Goal: Navigation & Orientation: Find specific page/section

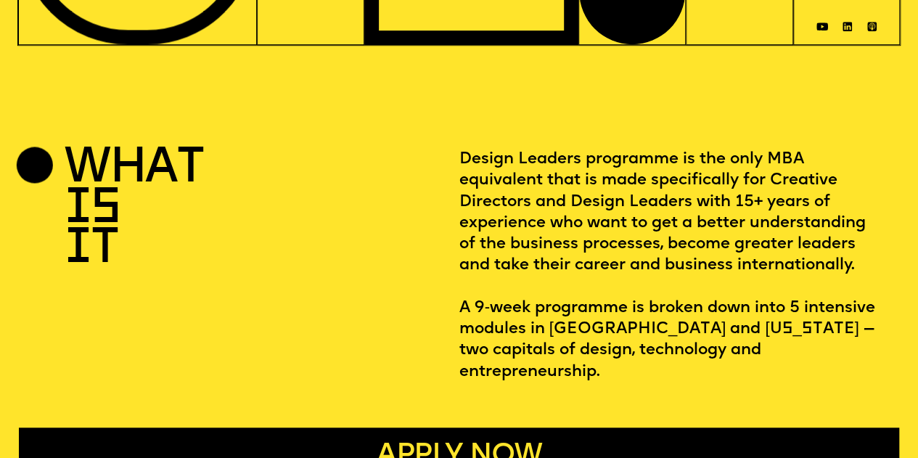
scroll to position [435, 0]
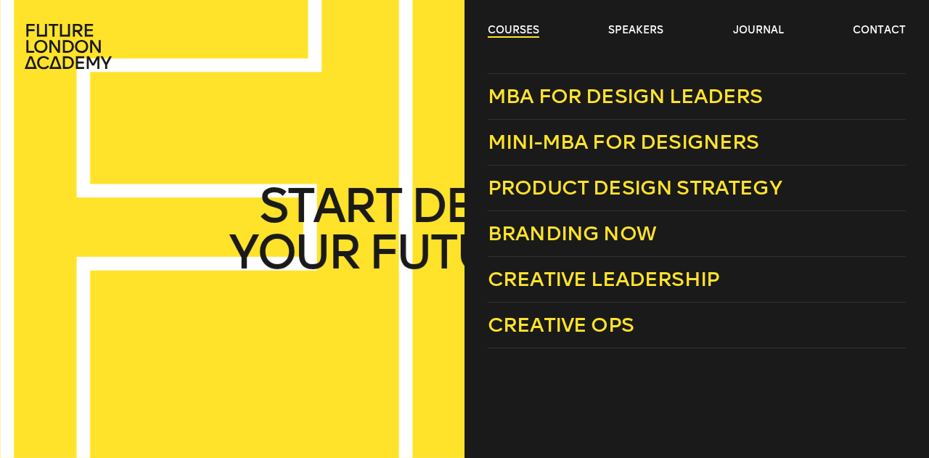
click at [501, 31] on link "courses" at bounding box center [514, 30] width 52 height 15
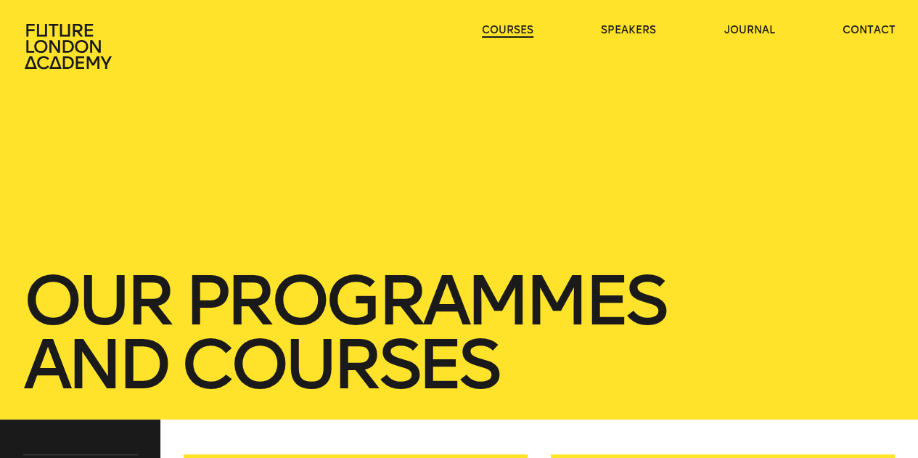
click at [501, 31] on link "courses" at bounding box center [508, 30] width 52 height 15
click at [767, 30] on link "journal" at bounding box center [748, 30] width 51 height 15
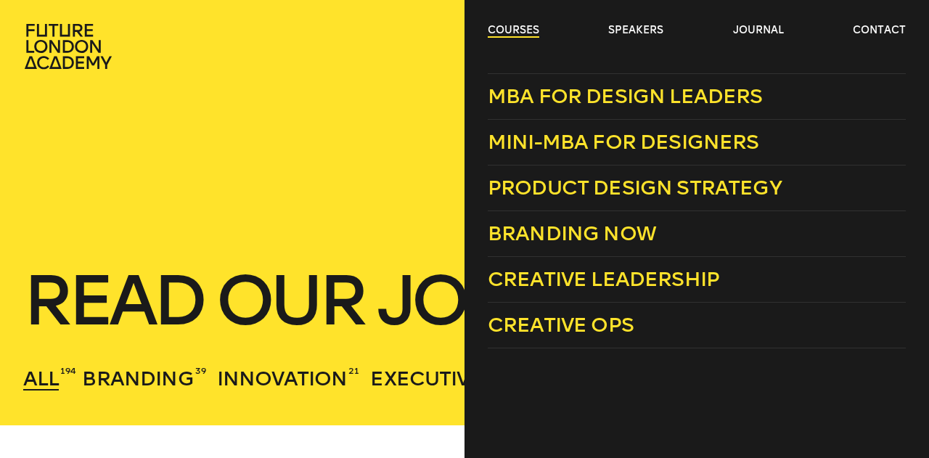
click at [498, 24] on link "courses" at bounding box center [514, 30] width 52 height 15
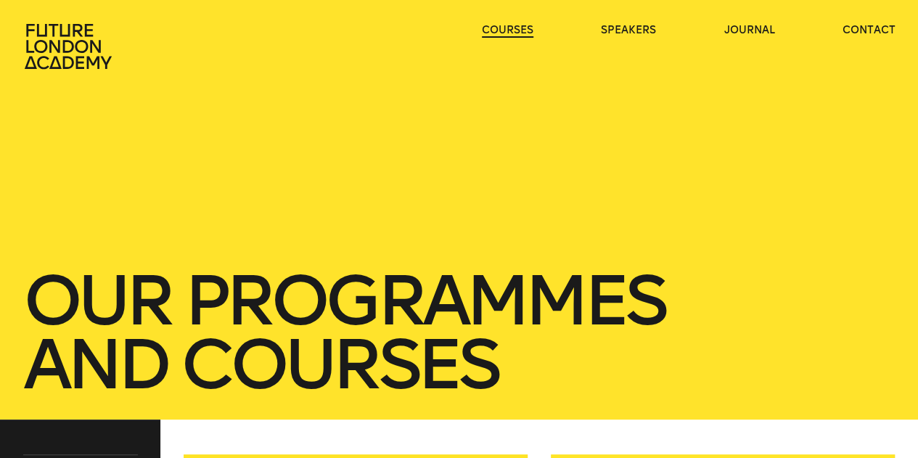
click at [498, 24] on link "courses" at bounding box center [508, 30] width 52 height 15
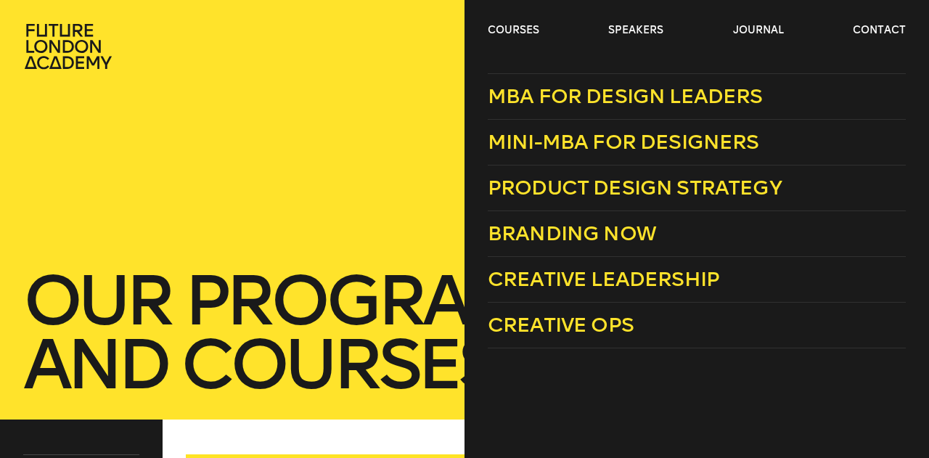
click at [498, 22] on header "courses speakers journal contact" at bounding box center [464, 35] width 929 height 70
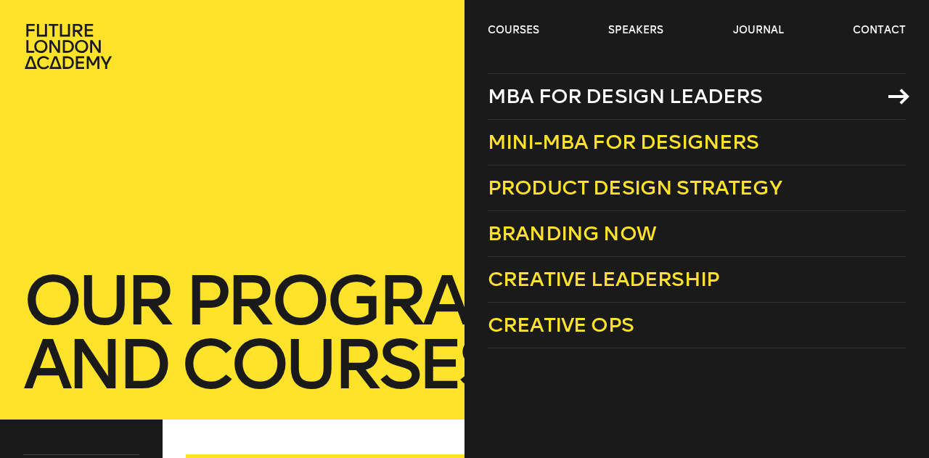
click at [610, 98] on span "MBA for Design Leaders" at bounding box center [625, 96] width 275 height 24
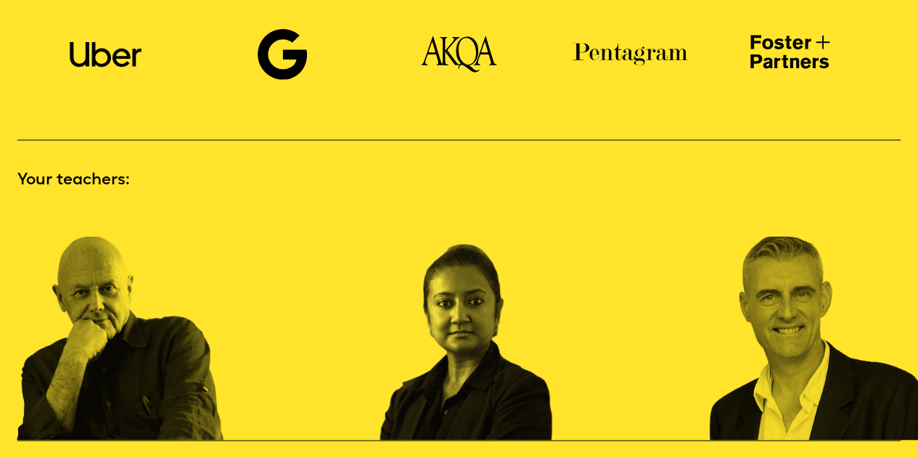
scroll to position [943, 0]
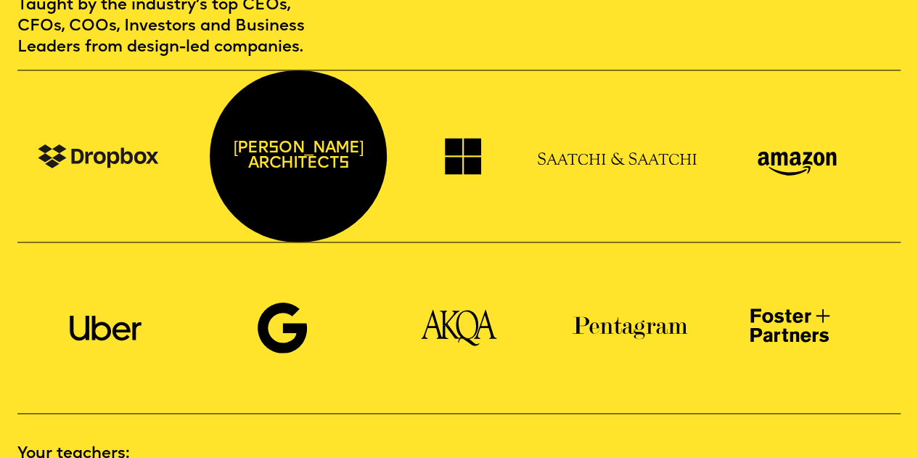
click at [312, 169] on p "zaha hadid architects" at bounding box center [298, 155] width 177 height 171
click at [311, 163] on p "zaha hadid architects" at bounding box center [298, 155] width 177 height 171
click at [307, 147] on p "zaha hadid architects" at bounding box center [298, 155] width 177 height 171
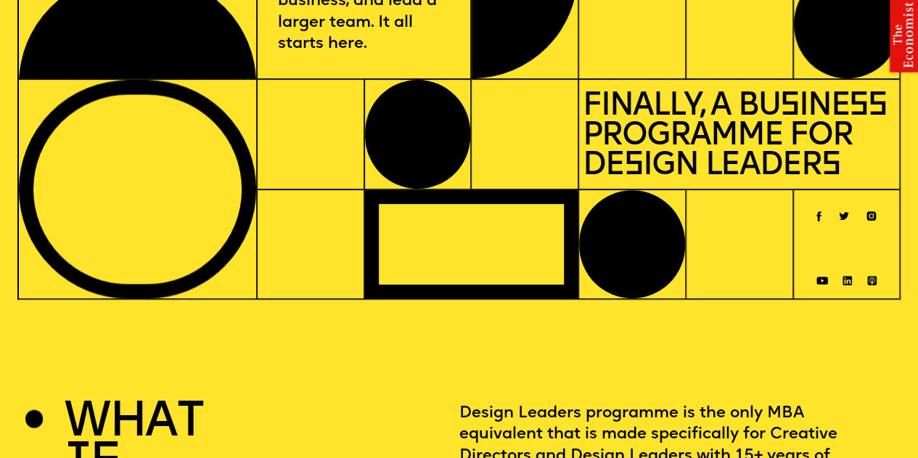
scroll to position [0, 0]
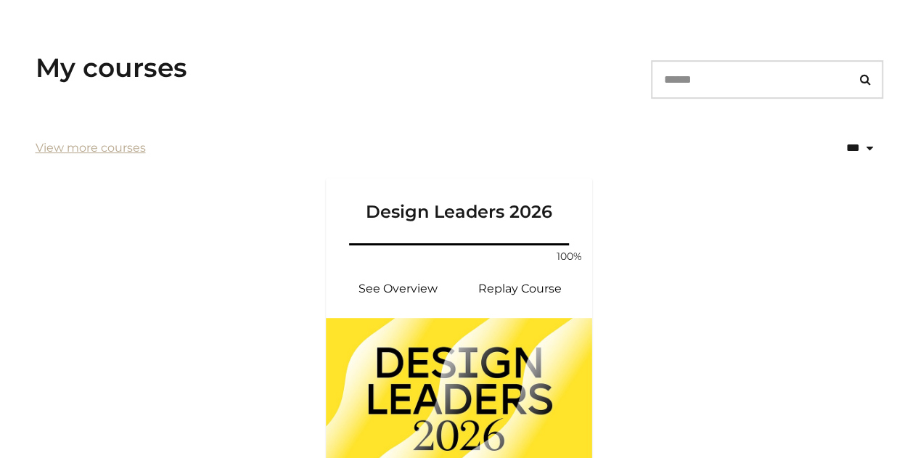
scroll to position [363, 0]
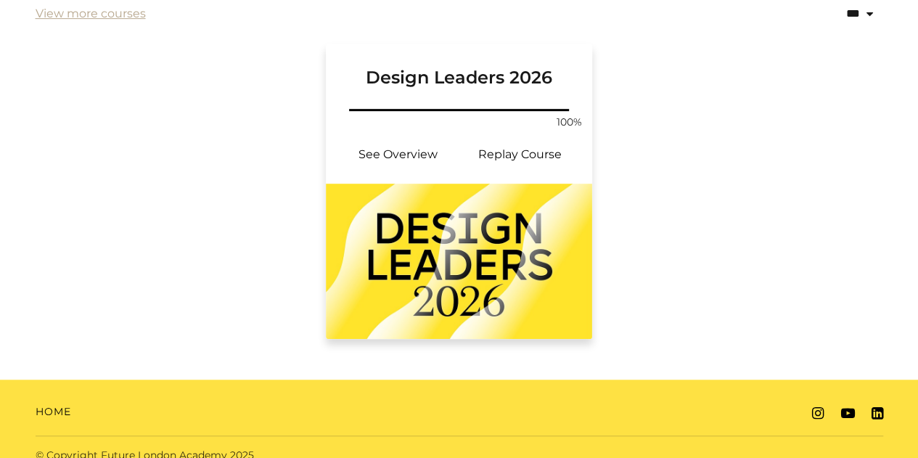
click at [496, 252] on img at bounding box center [459, 261] width 267 height 155
